Goal: Task Accomplishment & Management: Complete application form

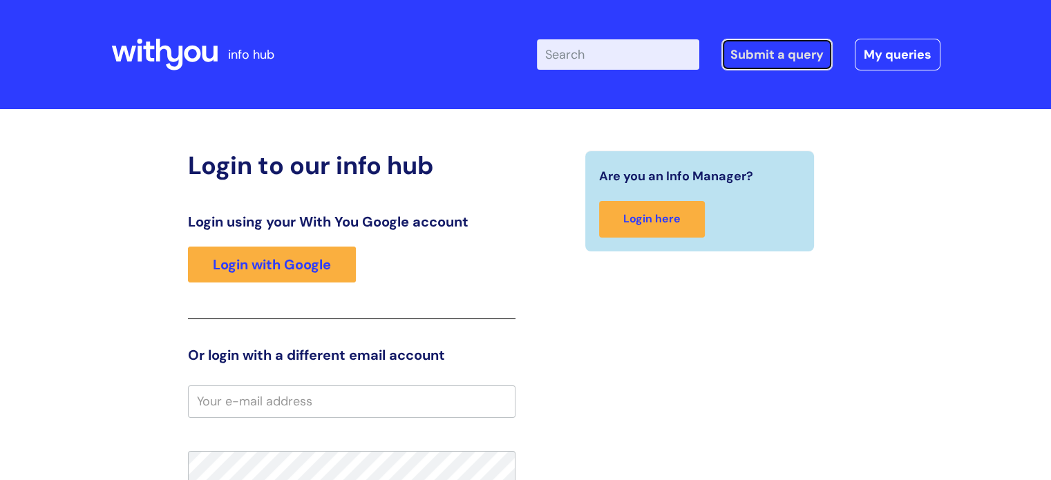
click at [746, 53] on link "Submit a query" at bounding box center [777, 55] width 111 height 32
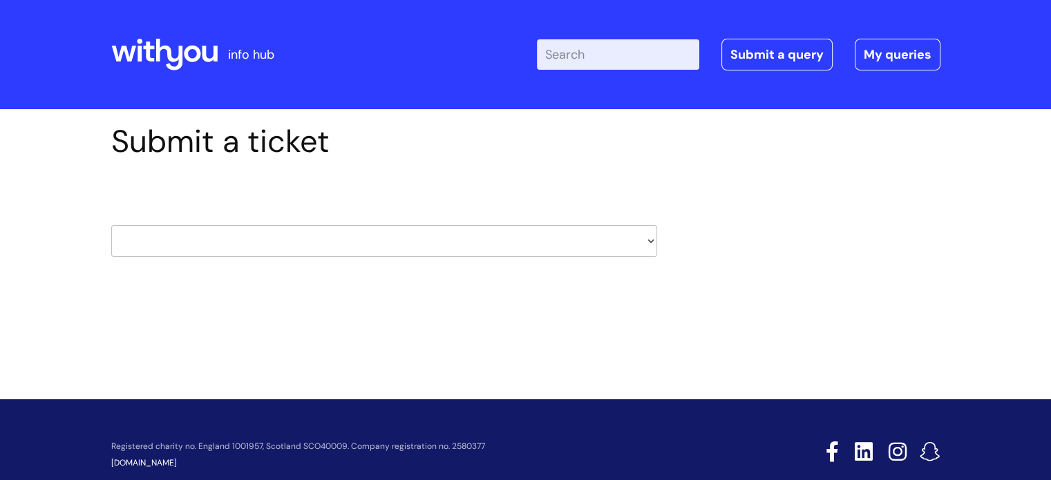
click at [650, 240] on select "HR / People IT and Support Clinical Drug Alerts Finance Accounts Data Support T…" at bounding box center [384, 241] width 546 height 32
select select "it_and_support"
click at [111, 225] on select "HR / People IT and Support Clinical Drug Alerts Finance Accounts Data Support T…" at bounding box center [384, 241] width 546 height 32
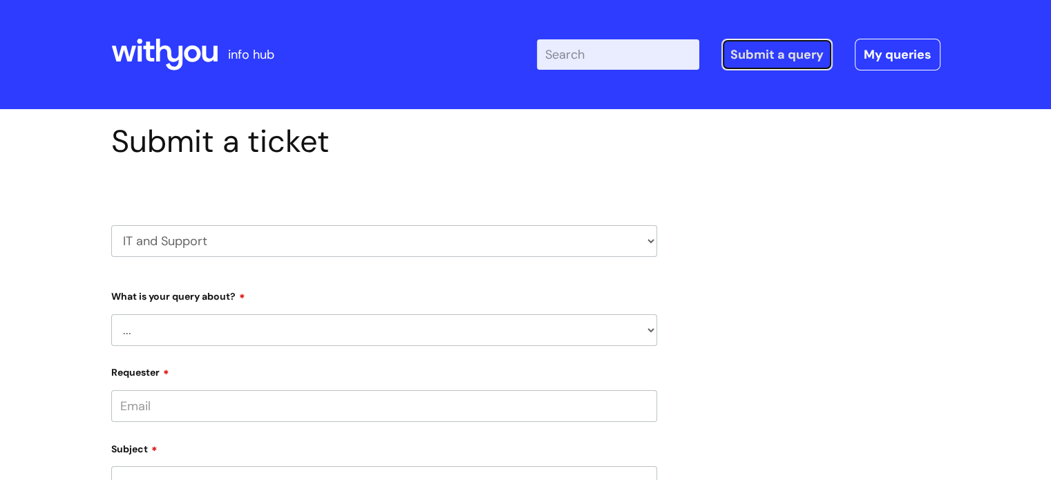
click at [776, 49] on link "Submit a query" at bounding box center [777, 55] width 111 height 32
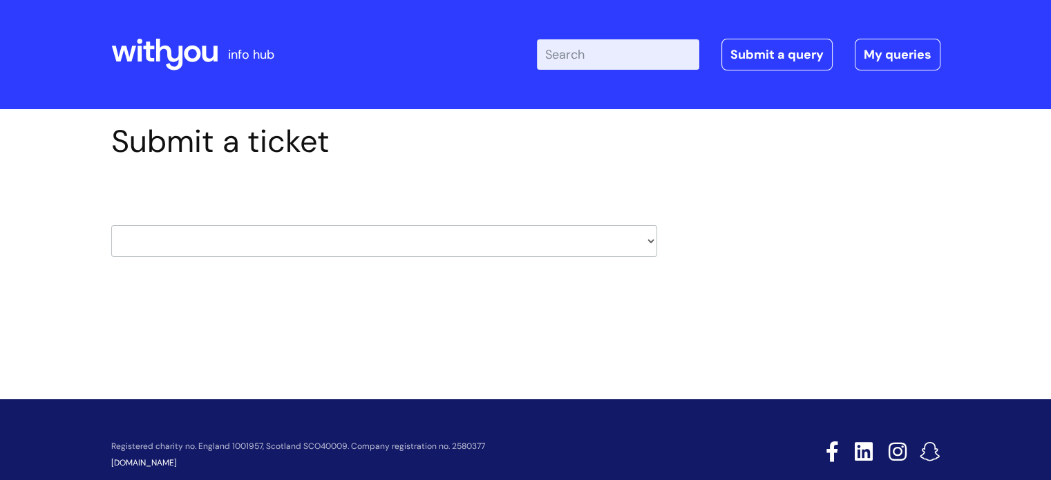
click at [652, 243] on select "HR / People IT and Support Clinical Drug Alerts Finance Accounts Data Support T…" at bounding box center [384, 241] width 546 height 32
select select "finance_accounts"
click at [111, 225] on select "HR / People IT and Support Clinical Drug Alerts Finance Accounts Data Support T…" at bounding box center [384, 241] width 546 height 32
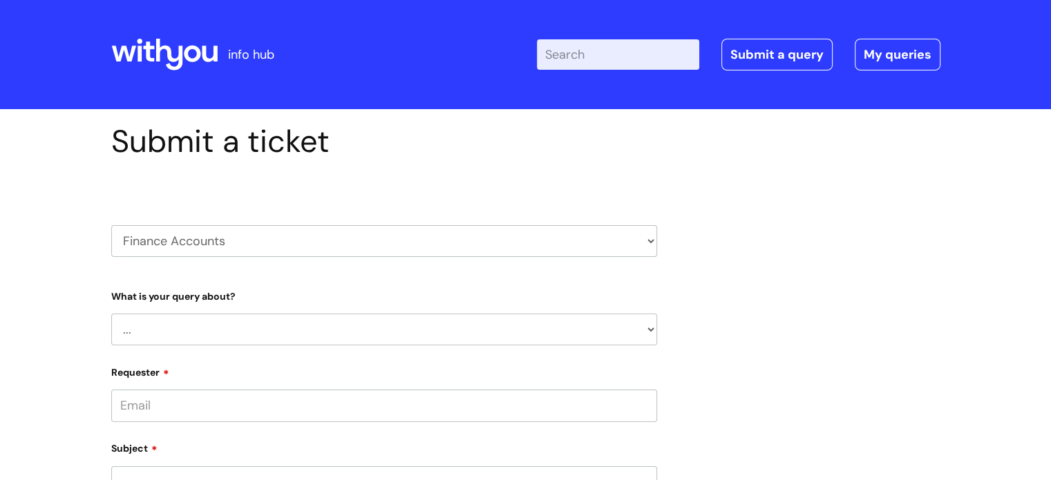
click at [652, 326] on select "... Finance Systems Finance Requests (inc. Expenses) Invoices Research" at bounding box center [384, 330] width 546 height 32
select select "Finance Requests (inc. Expenses)"
click at [111, 314] on select "... Finance Systems Finance Requests (inc. Expenses) Invoices Research" at bounding box center [384, 330] width 546 height 32
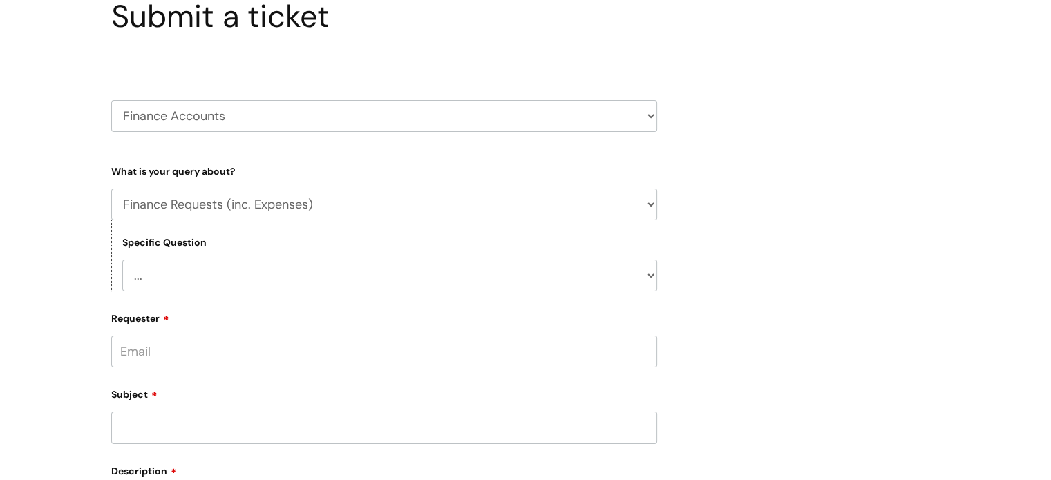
scroll to position [138, 0]
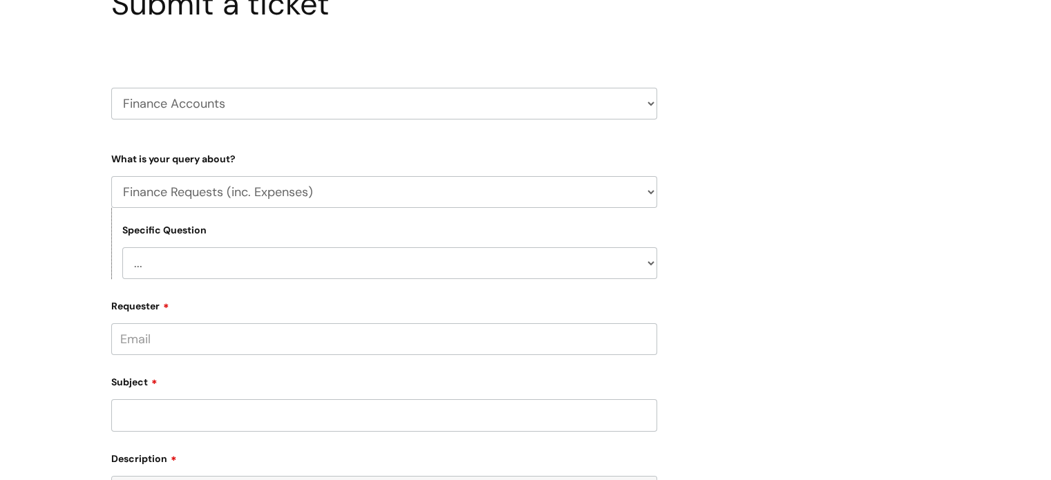
click at [652, 265] on select "... Budgets Expenses Getting Edits/Revisions New Supplier Purchase cards/ [PERS…" at bounding box center [389, 263] width 535 height 32
select select "Expenses"
click at [122, 247] on select "... Budgets Expenses Getting Edits/Revisions New Supplier Purchase cards/ [PERS…" at bounding box center [389, 263] width 535 height 32
click at [144, 334] on input "Requester" at bounding box center [384, 339] width 546 height 32
click at [144, 334] on input "[PERSON_NAME]" at bounding box center [384, 339] width 546 height 32
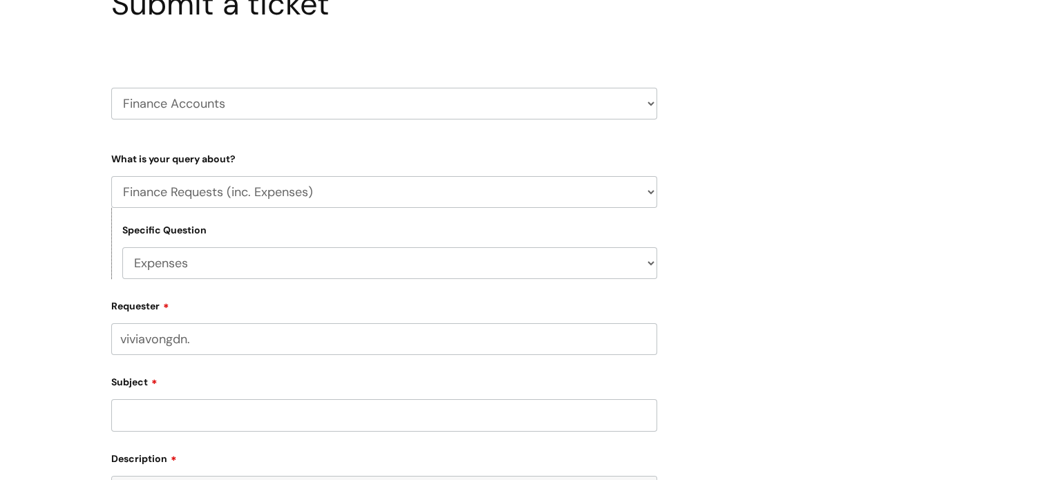
click at [144, 334] on input "viviavongdn." at bounding box center [384, 339] width 546 height 32
click at [147, 339] on input "viviavongdoh@w." at bounding box center [384, 339] width 546 height 32
drag, startPoint x: 147, startPoint y: 339, endPoint x: 194, endPoint y: 332, distance: 48.1
click at [194, 332] on input "[PERSON_NAME]." at bounding box center [384, 339] width 546 height 32
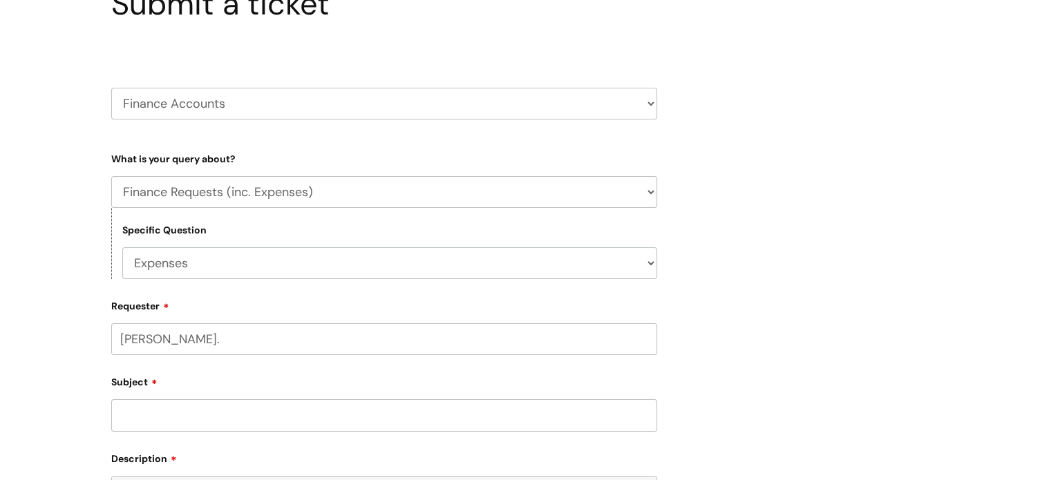
drag, startPoint x: 194, startPoint y: 332, endPoint x: 236, endPoint y: 334, distance: 41.5
click at [236, 334] on input "[PERSON_NAME]." at bounding box center [384, 339] width 546 height 32
type input "[PERSON_NAME].vongdo"
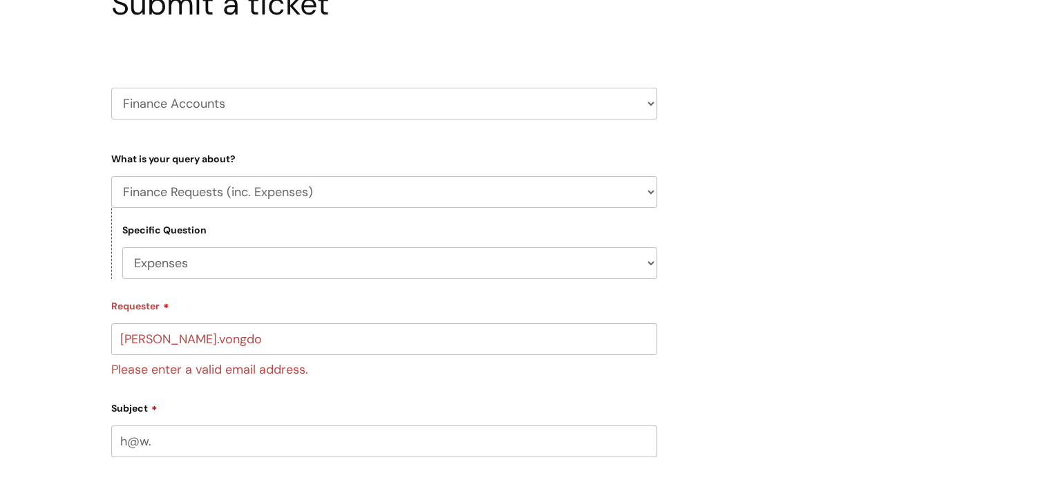
type input "h@w."
drag, startPoint x: 252, startPoint y: 337, endPoint x: 221, endPoint y: 388, distance: 60.1
click at [221, 388] on form "Type Of Request ... Accounts (Finance) Alerts! (For clinical team) Data Protect…" at bounding box center [384, 444] width 546 height 594
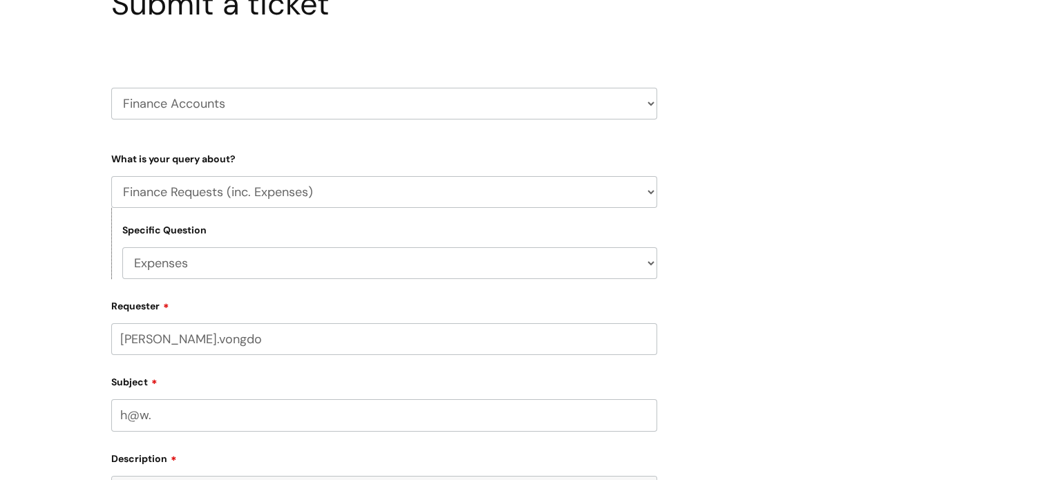
click at [208, 334] on input "[PERSON_NAME].vongdo" at bounding box center [384, 339] width 546 height 32
type input "[PERSON_NAME][EMAIL_ADDRESS][DOMAIN_NAME]"
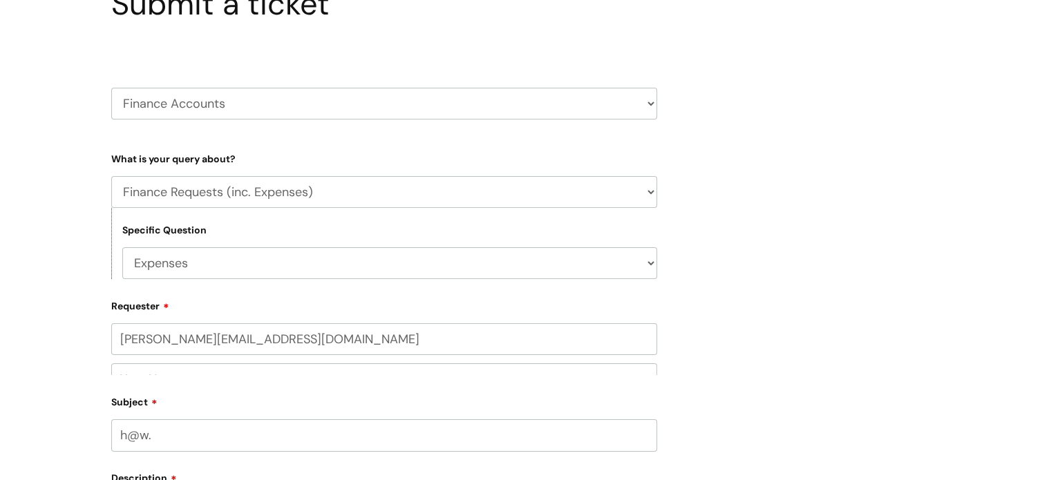
click at [160, 418] on div "Subject h@w." at bounding box center [384, 422] width 546 height 62
click at [162, 392] on input "text" at bounding box center [384, 393] width 546 height 32
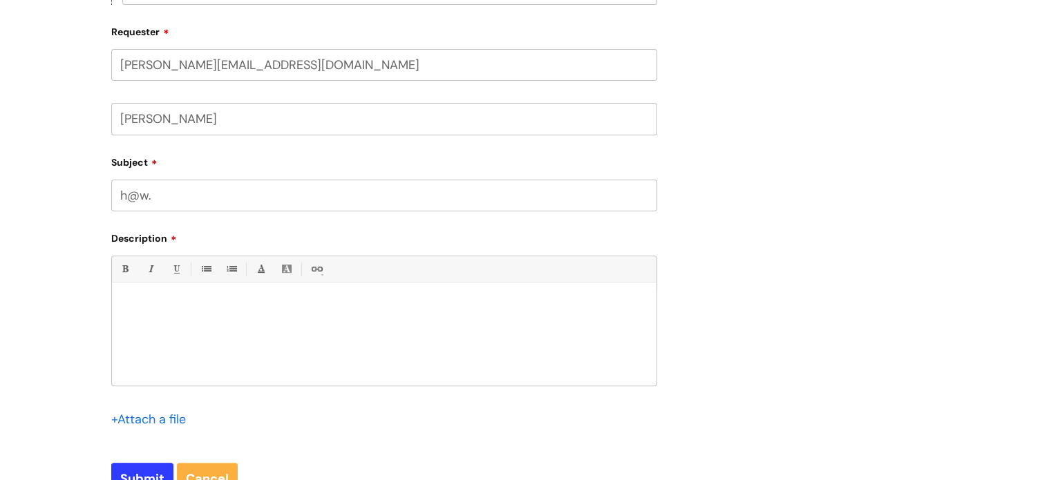
scroll to position [415, 0]
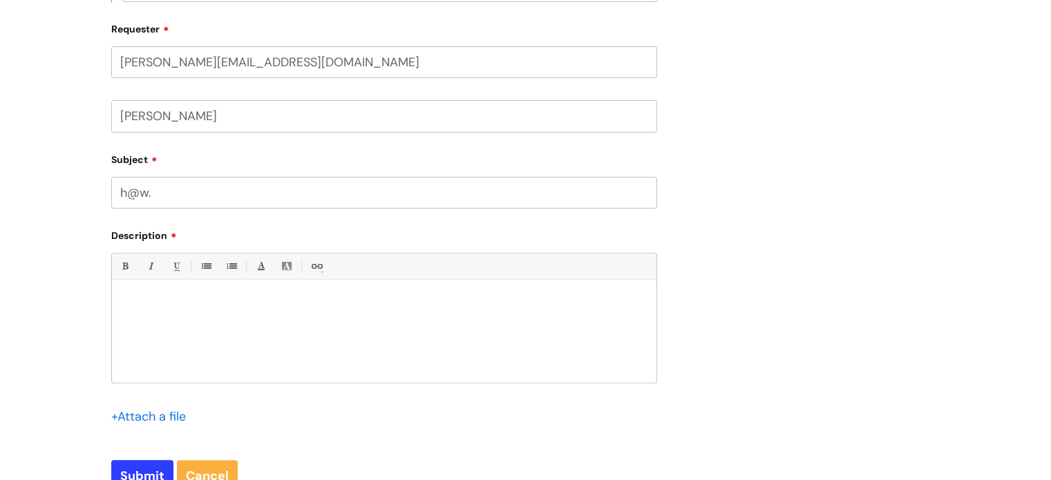
type input "[PERSON_NAME]"
click at [167, 196] on input "h@w." at bounding box center [384, 193] width 546 height 32
type input "h"
type input "concor"
click at [130, 294] on div at bounding box center [384, 335] width 545 height 95
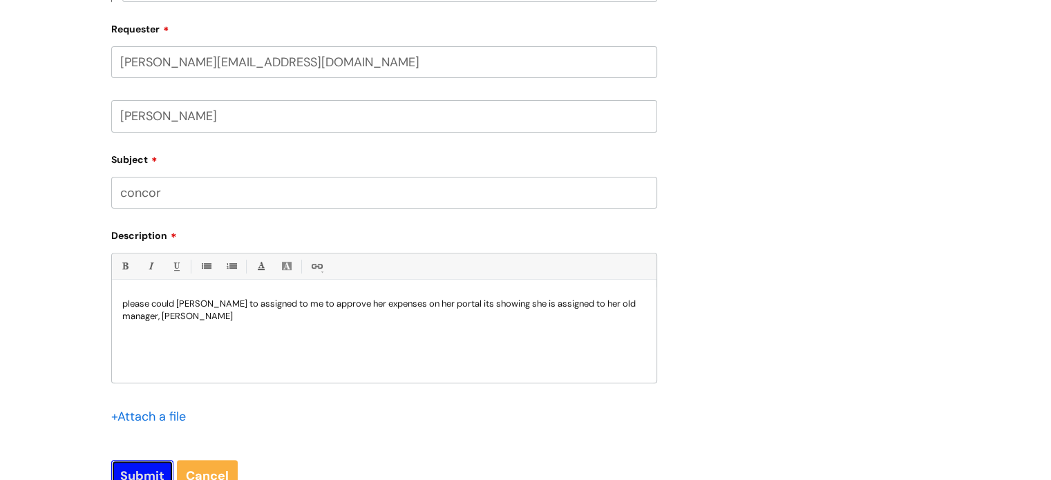
click at [148, 467] on input "Submit" at bounding box center [142, 476] width 62 height 32
type input "Please Wait..."
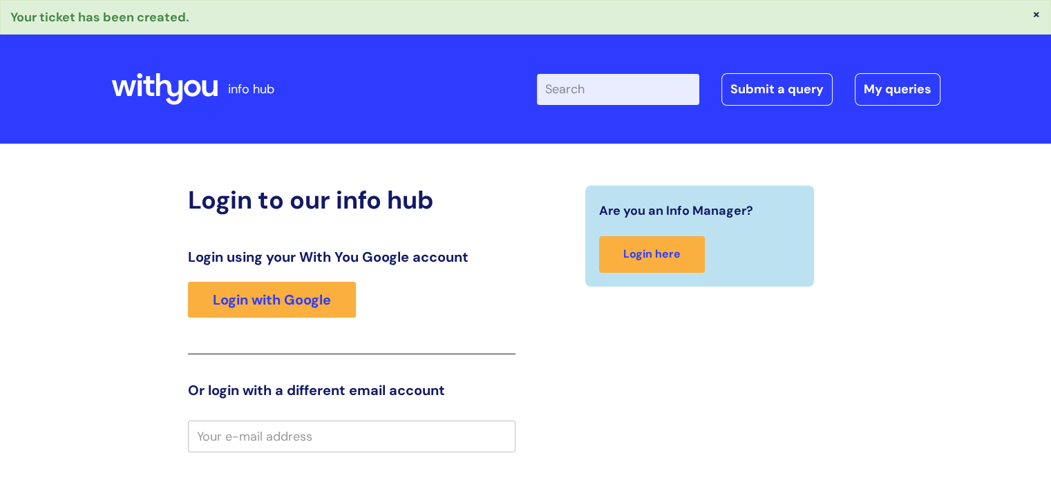
click at [824, 215] on section "Are you an Info Manager? Login here" at bounding box center [700, 235] width 328 height 101
